Goal: Information Seeking & Learning: Learn about a topic

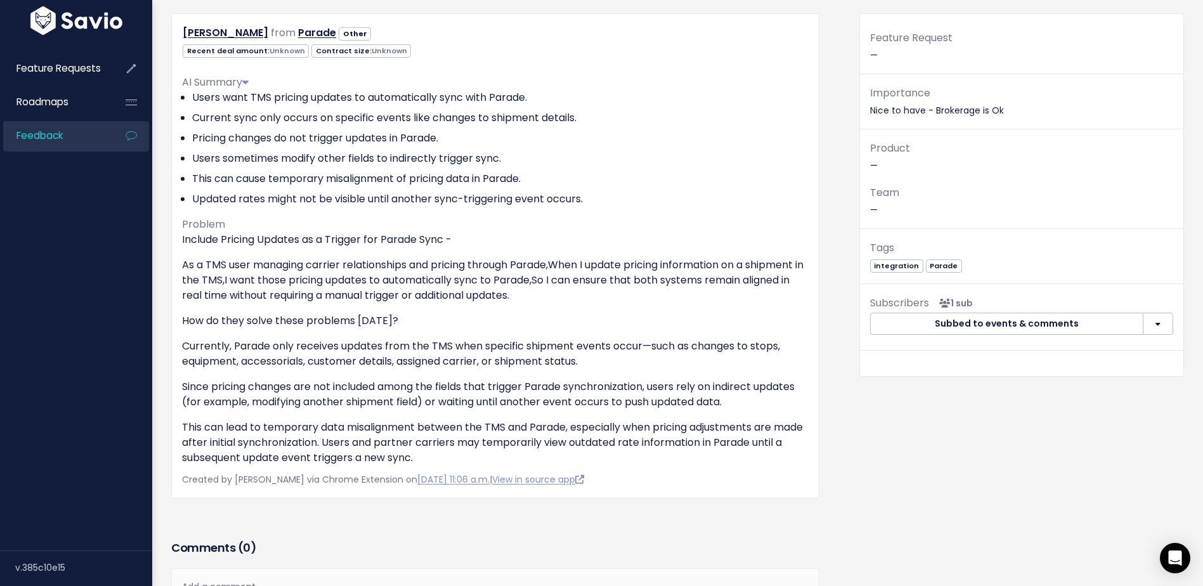
scroll to position [63, 0]
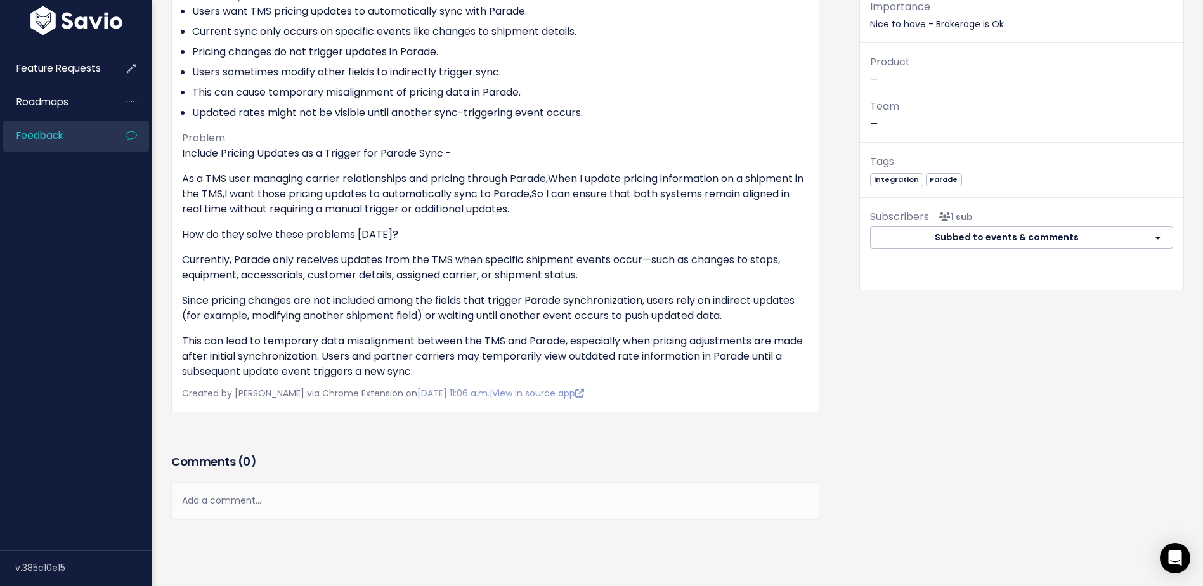
scroll to position [72, 0]
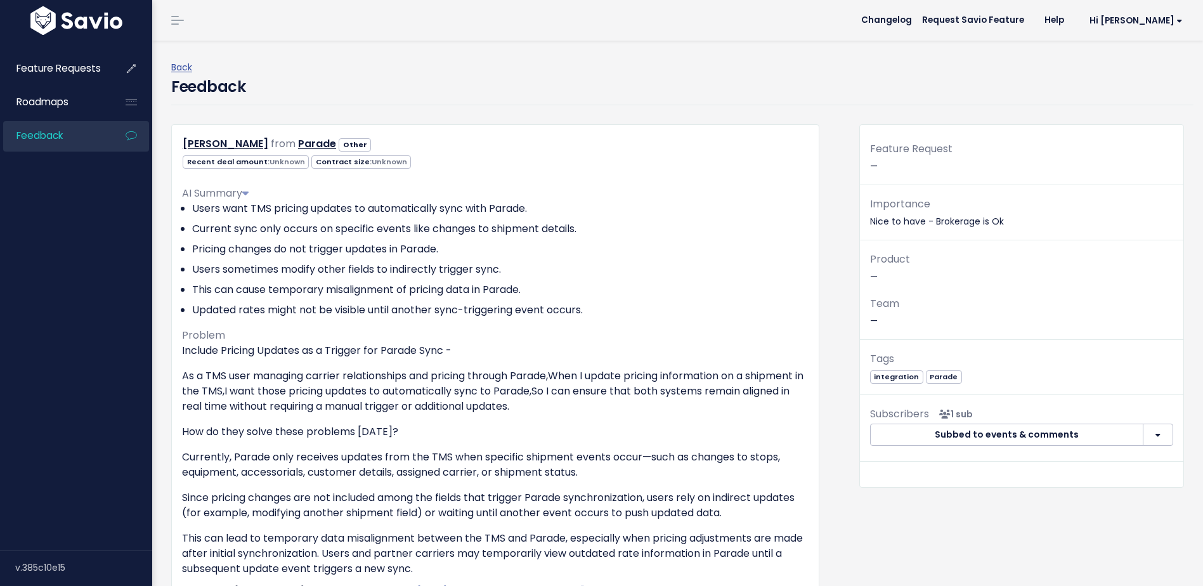
scroll to position [263, 0]
